Goal: Information Seeking & Learning: Understand process/instructions

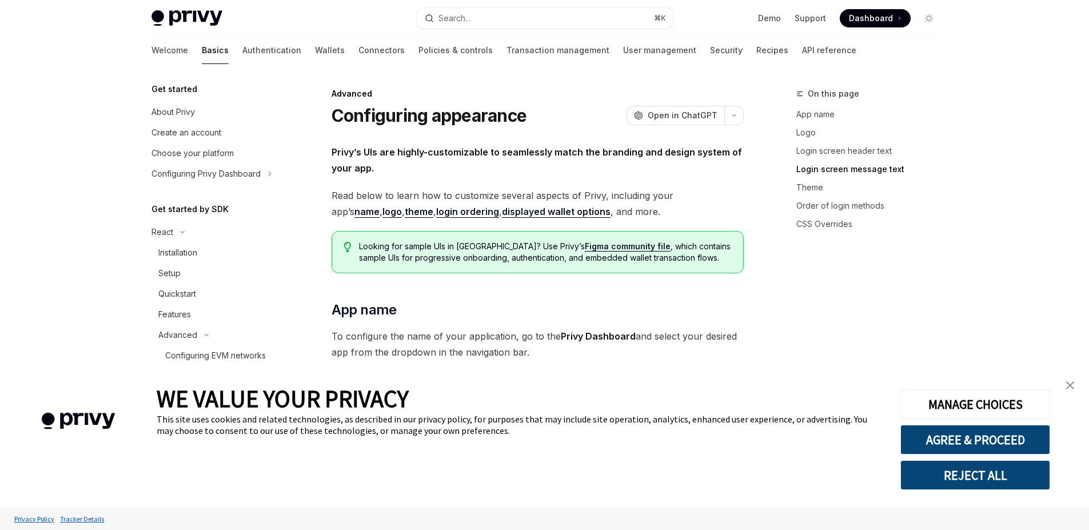
type textarea "*"
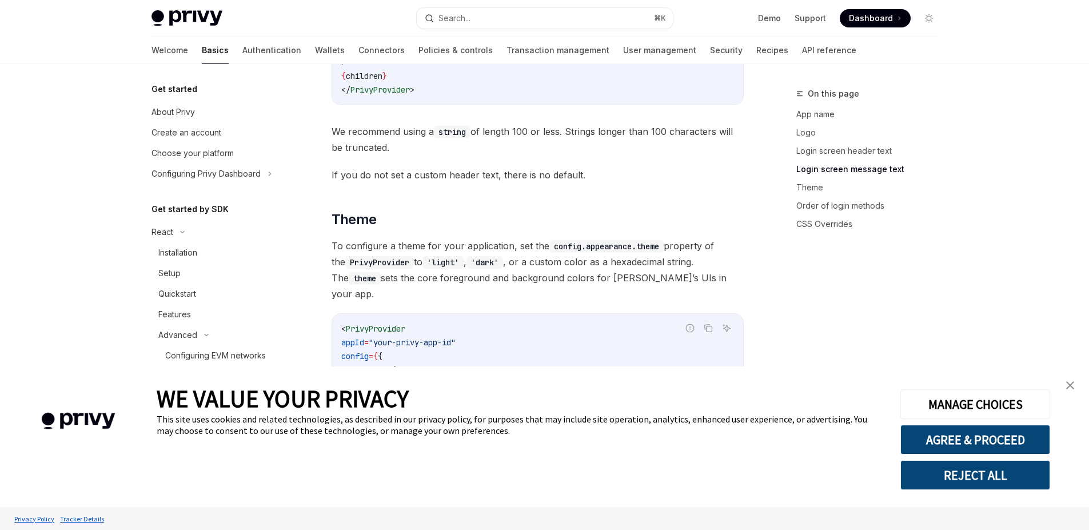
scroll to position [1519, 0]
click at [1070, 385] on img "close banner" at bounding box center [1070, 385] width 8 height 8
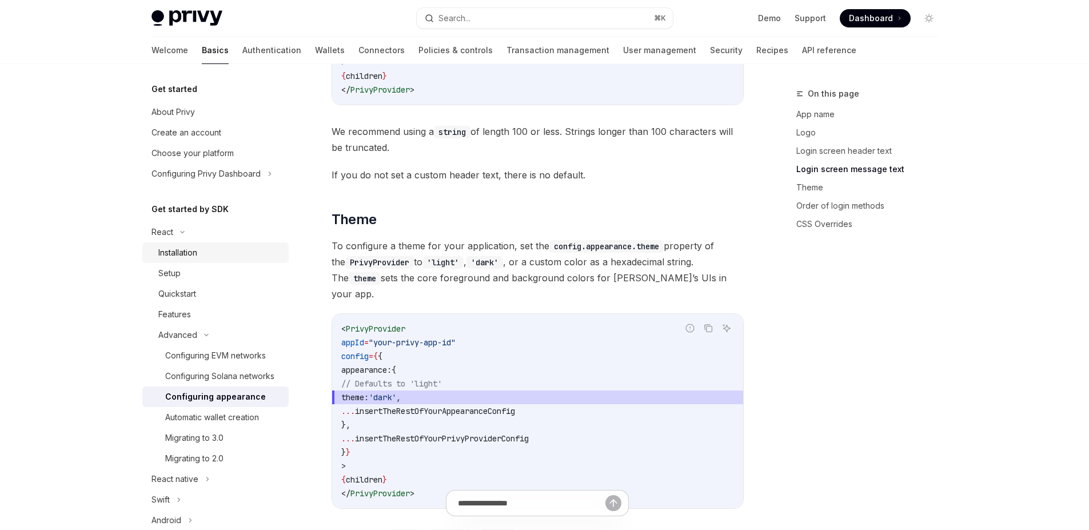
click at [186, 256] on div "Installation" at bounding box center [177, 253] width 39 height 14
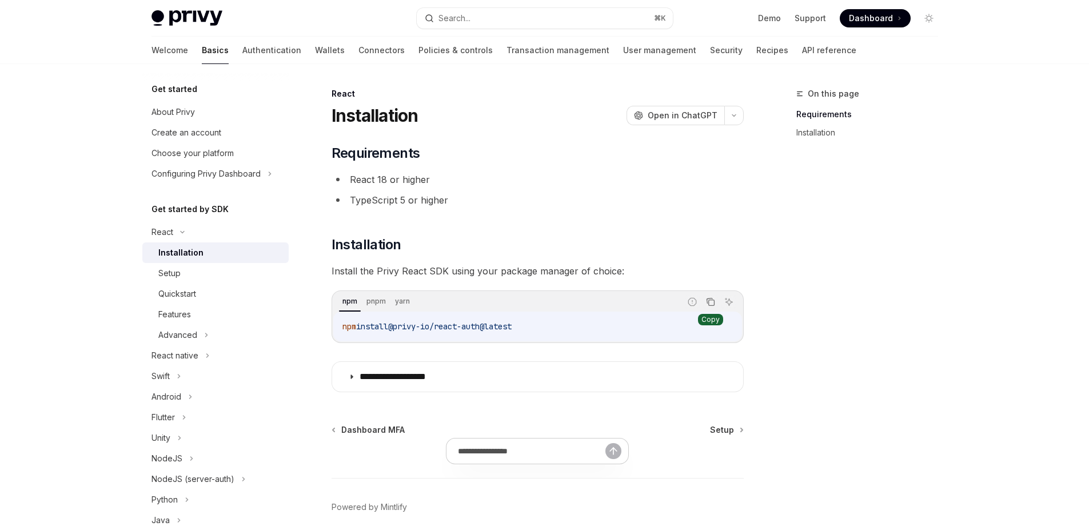
click at [708, 300] on icon "Copy the contents from the code block" at bounding box center [710, 301] width 9 height 9
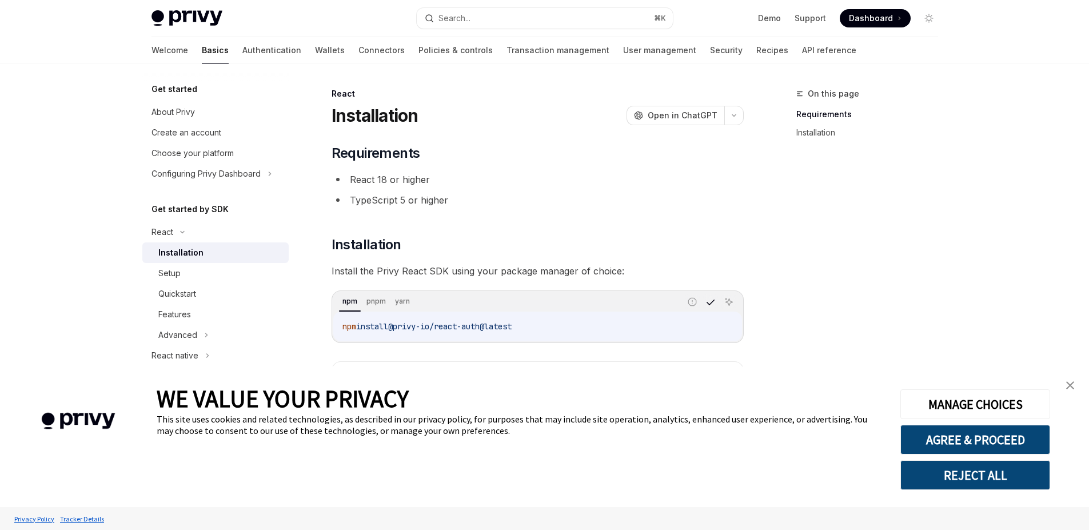
type textarea "*"
